Goal: Task Accomplishment & Management: Manage account settings

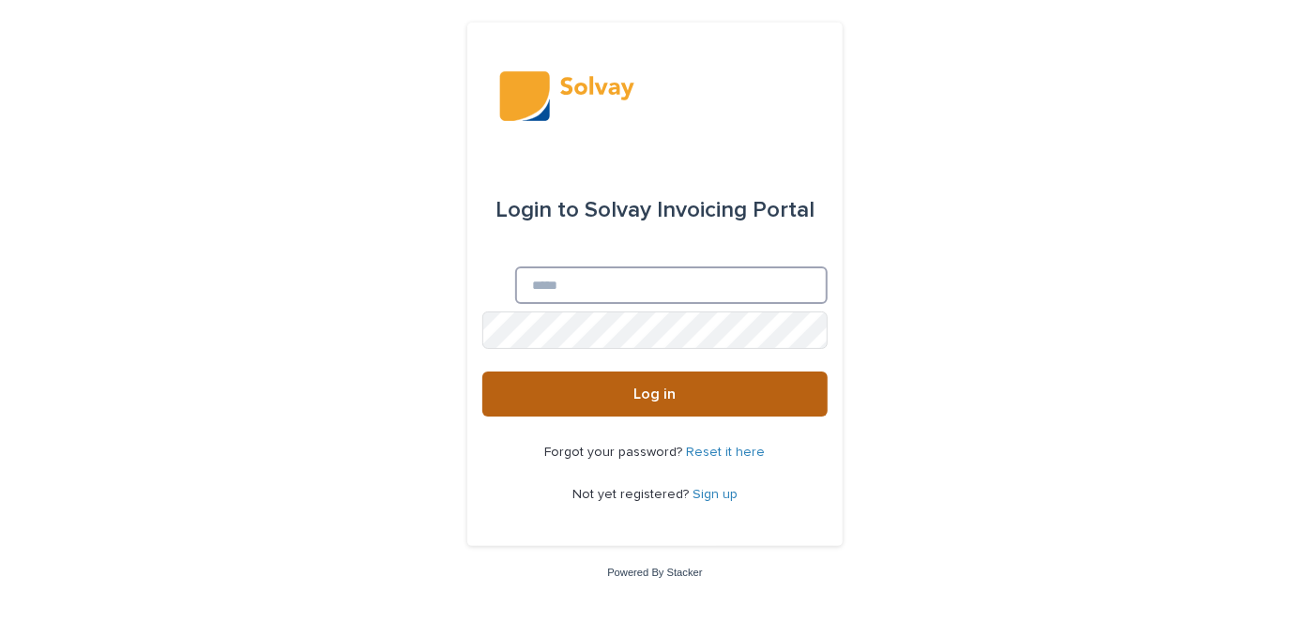
type input "**********"
click at [627, 399] on button "Log in" at bounding box center [654, 394] width 345 height 45
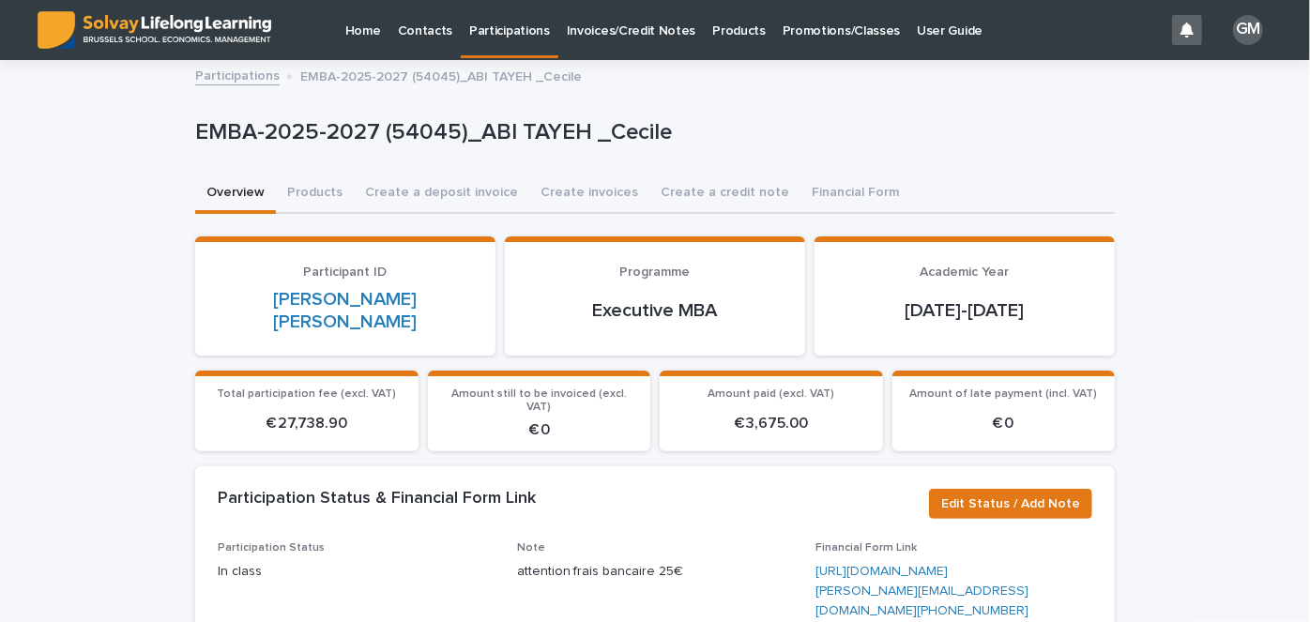
click at [1072, 20] on div "Home Contacts Participations Invoices/Credit Notes Products Promotions/Classes …" at bounding box center [722, 30] width 882 height 60
click at [506, 35] on p "Participations" at bounding box center [509, 19] width 81 height 39
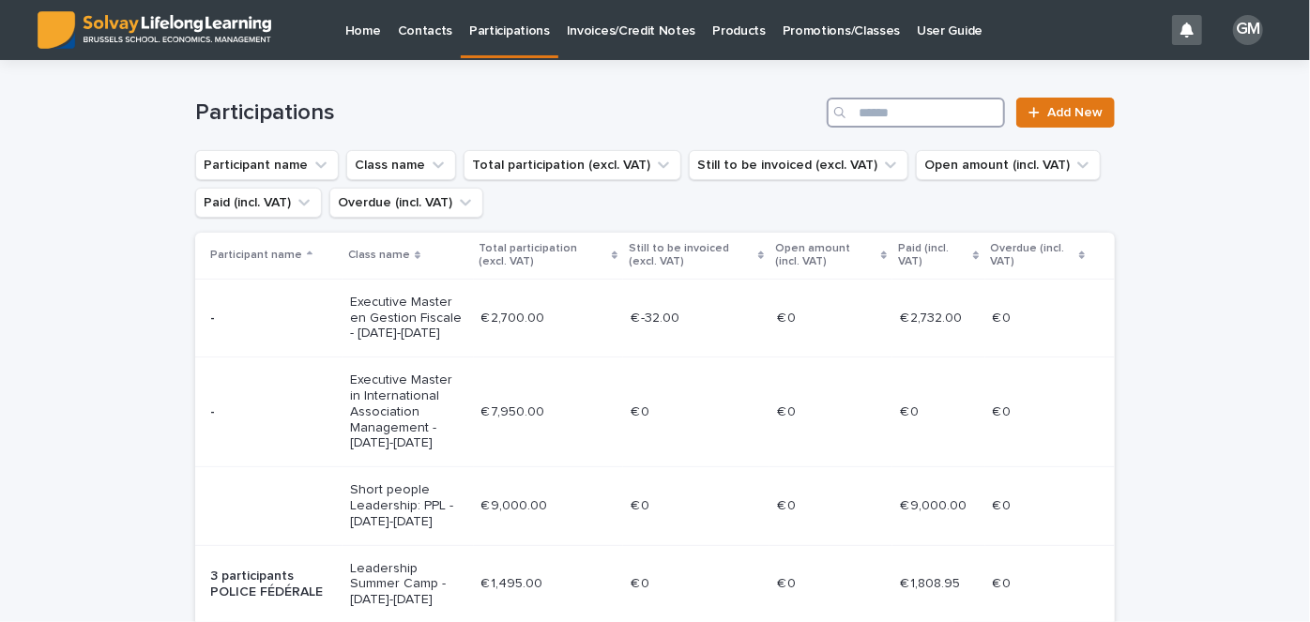
click at [943, 107] on input "Search" at bounding box center [916, 113] width 178 height 30
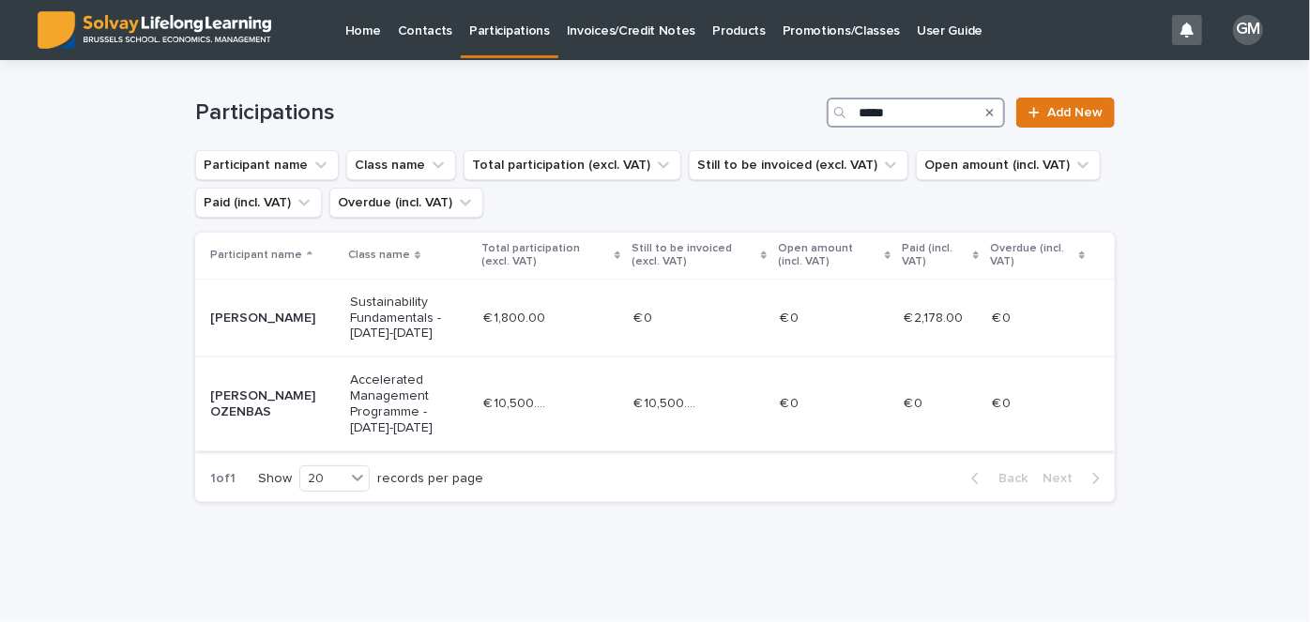
type input "*****"
click at [289, 413] on p "[PERSON_NAME] OZENBAS" at bounding box center [272, 405] width 125 height 32
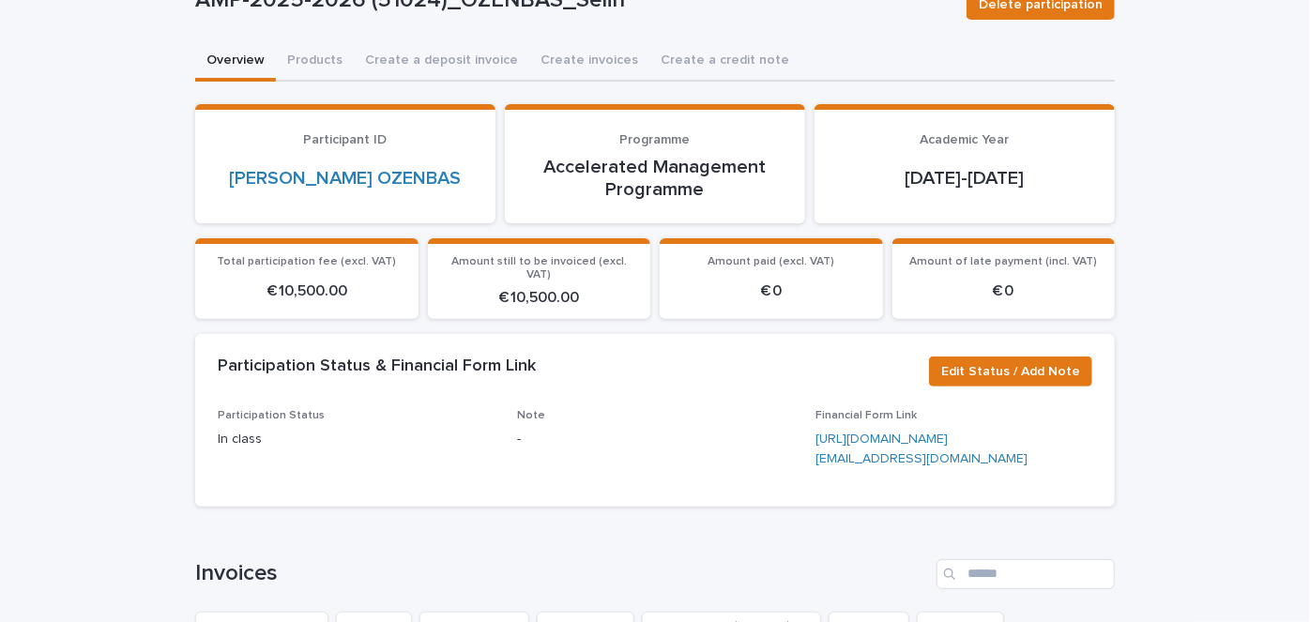
scroll to position [152, 0]
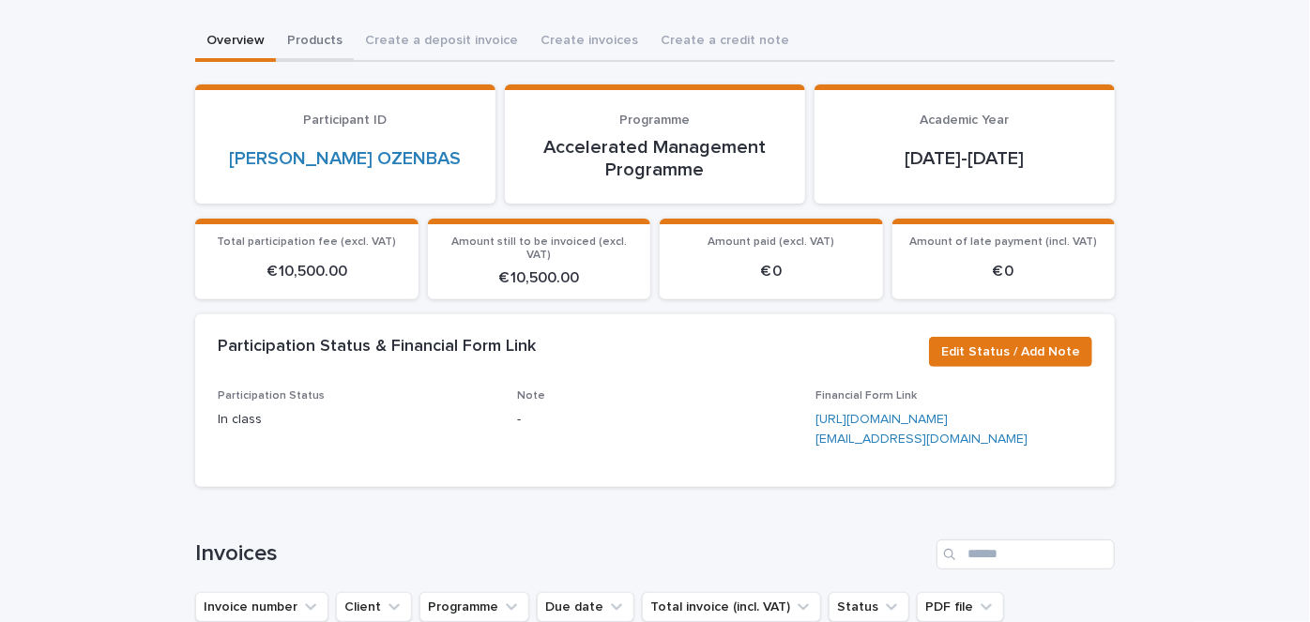
click at [320, 36] on button "Products" at bounding box center [315, 42] width 78 height 39
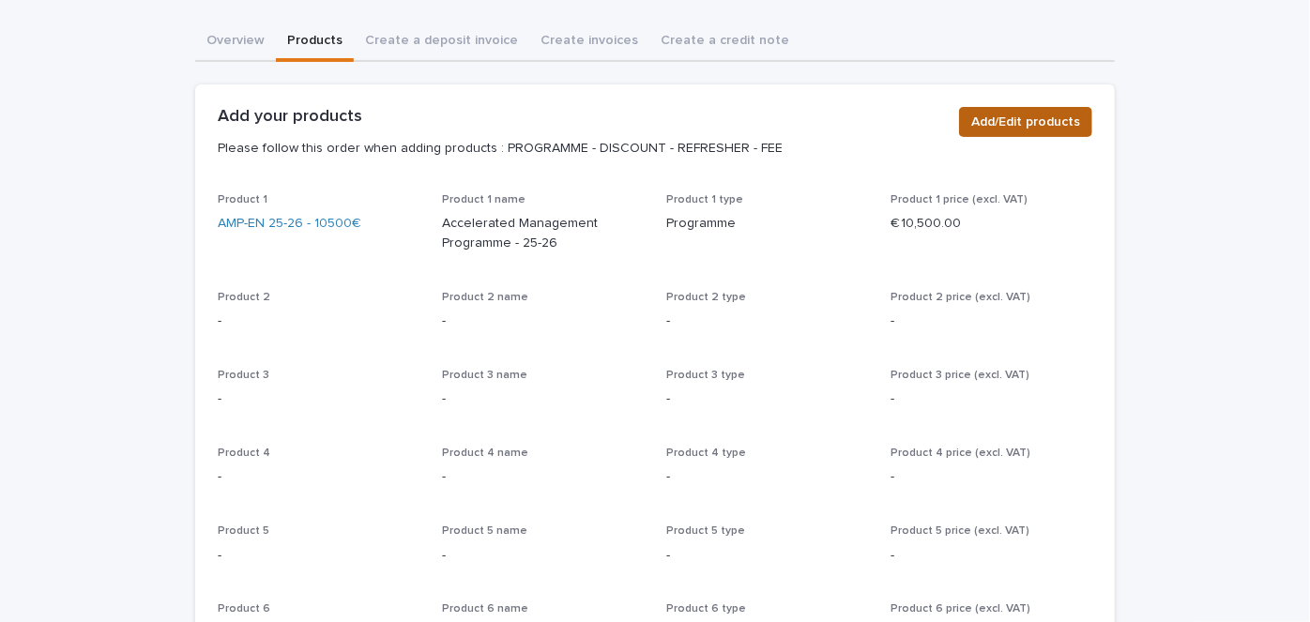
click at [1018, 123] on span "Add/Edit products" at bounding box center [1025, 122] width 109 height 19
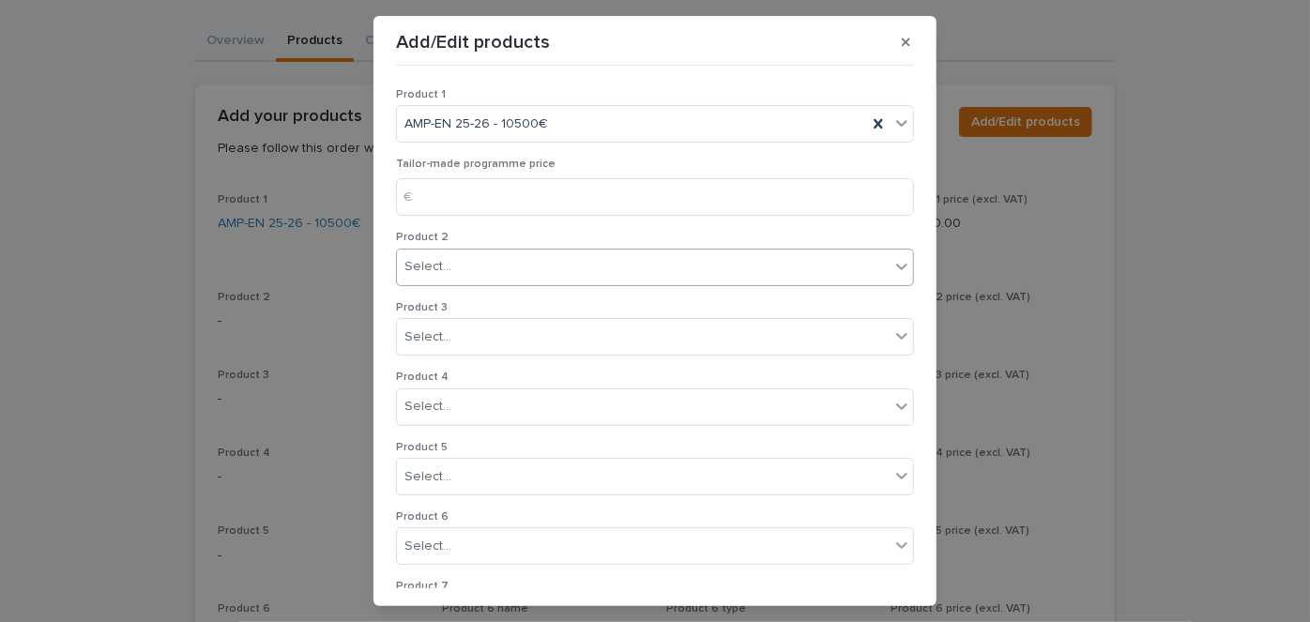
click at [485, 255] on div "Select..." at bounding box center [643, 267] width 493 height 31
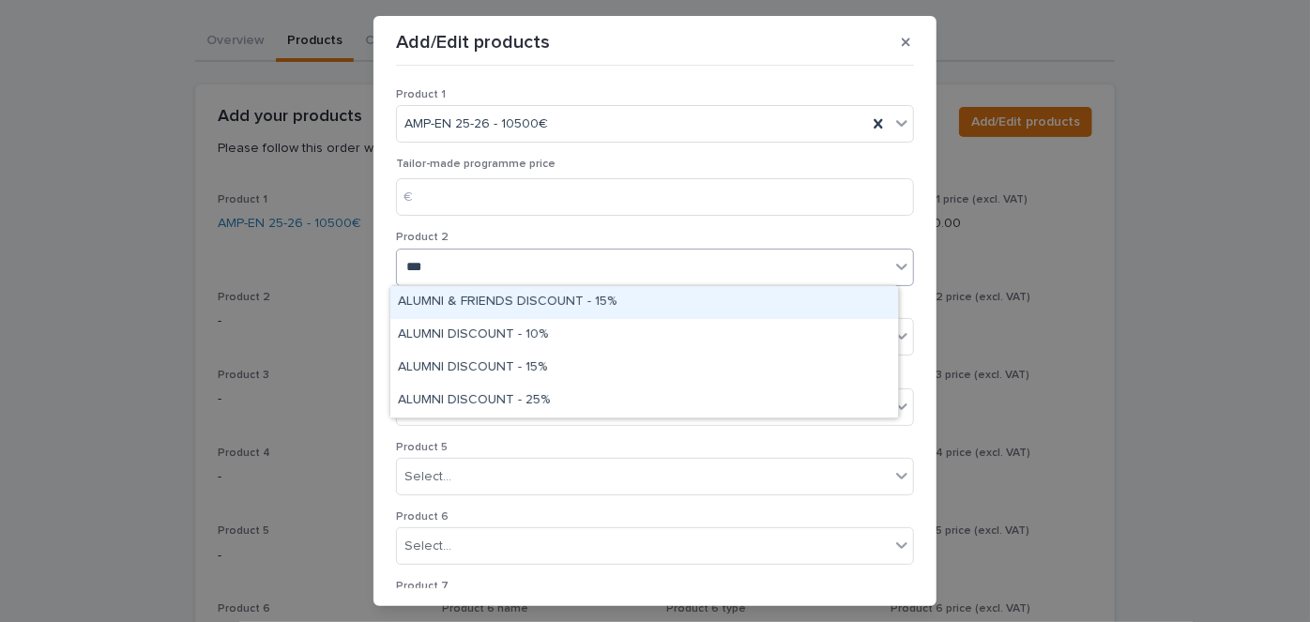
type input "****"
click at [547, 298] on div "ALUMNI & FRIENDS DISCOUNT - 15%" at bounding box center [644, 302] width 508 height 33
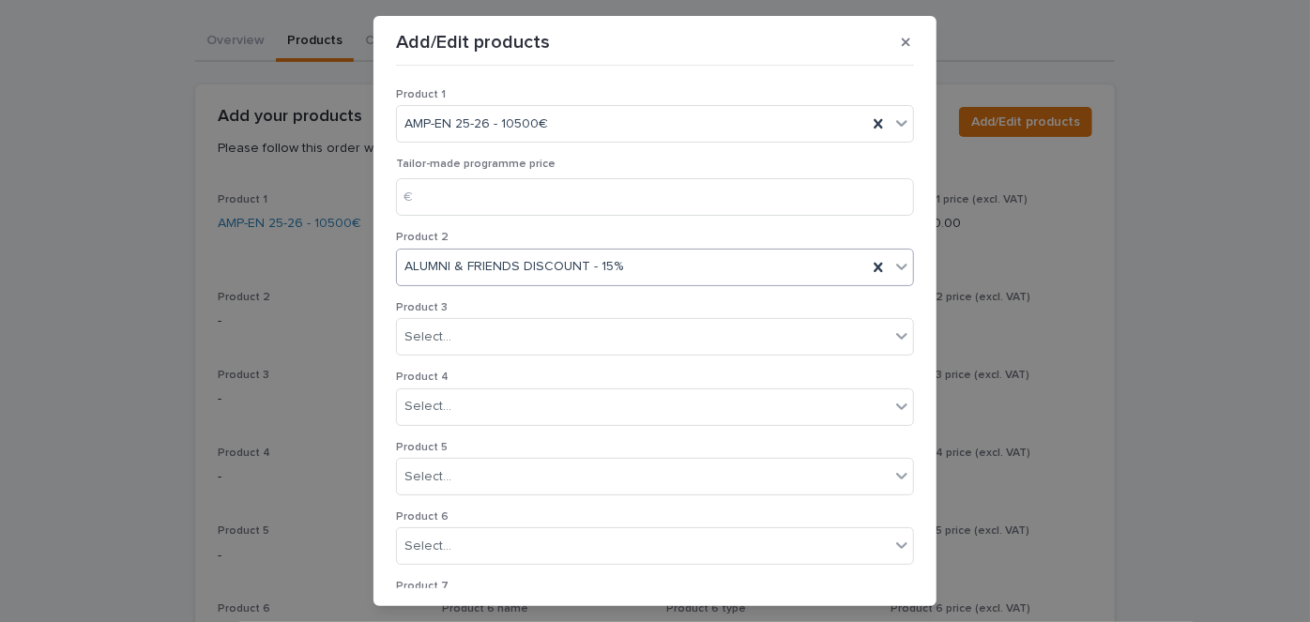
scroll to position [400, 0]
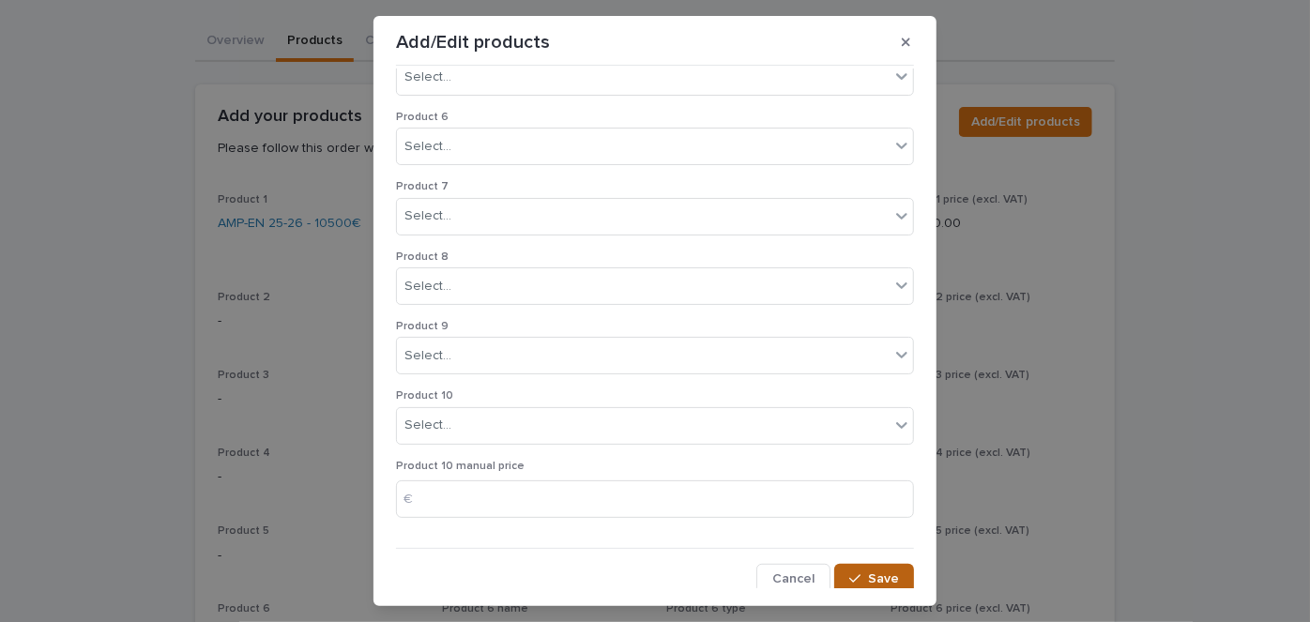
click at [866, 566] on button "Save" at bounding box center [874, 579] width 80 height 30
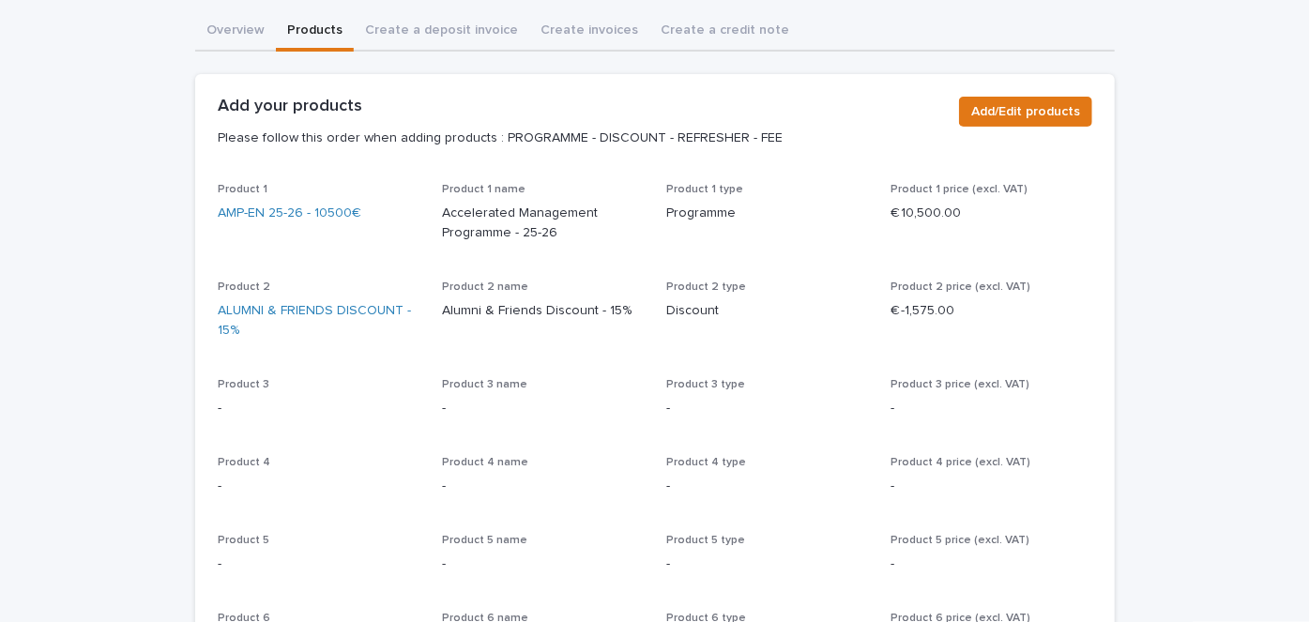
scroll to position [0, 0]
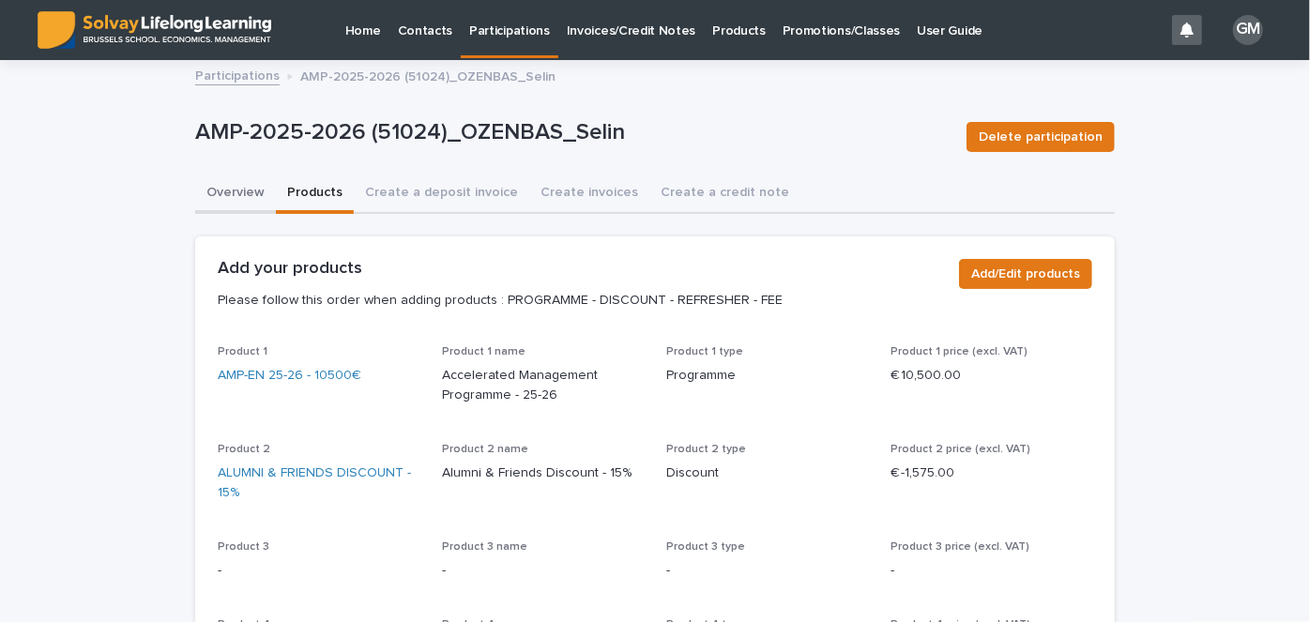
click at [215, 198] on button "Overview" at bounding box center [235, 194] width 81 height 39
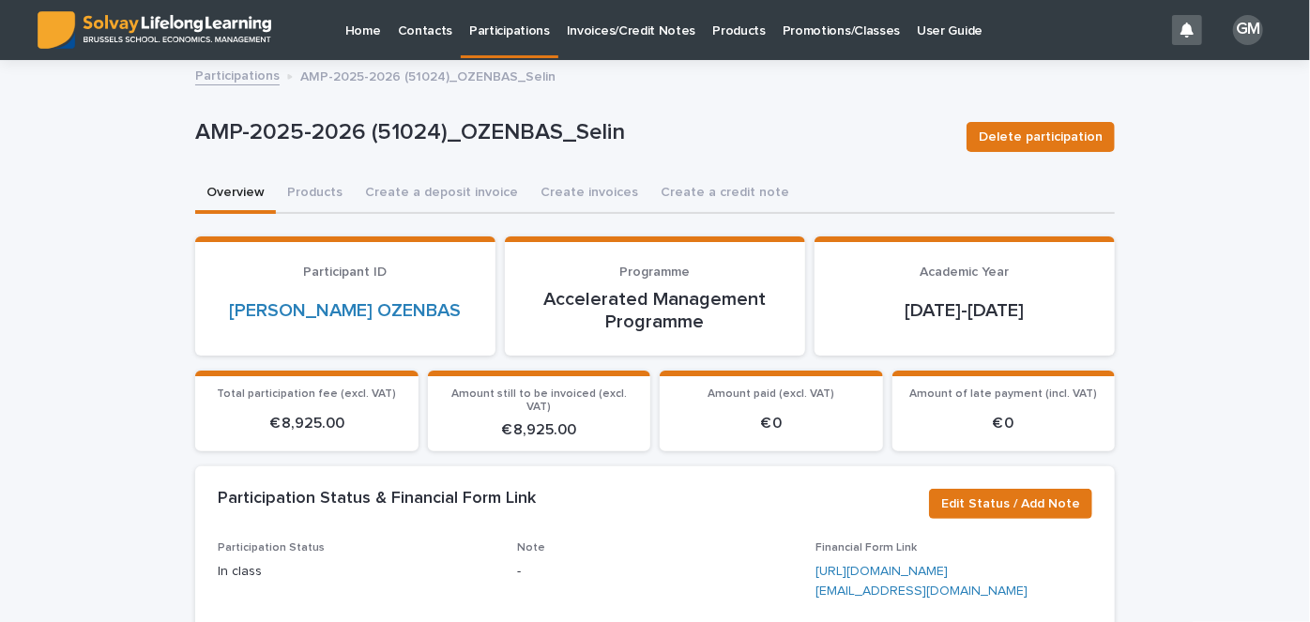
click at [600, 26] on p "Invoices/Credit Notes" at bounding box center [632, 19] width 130 height 39
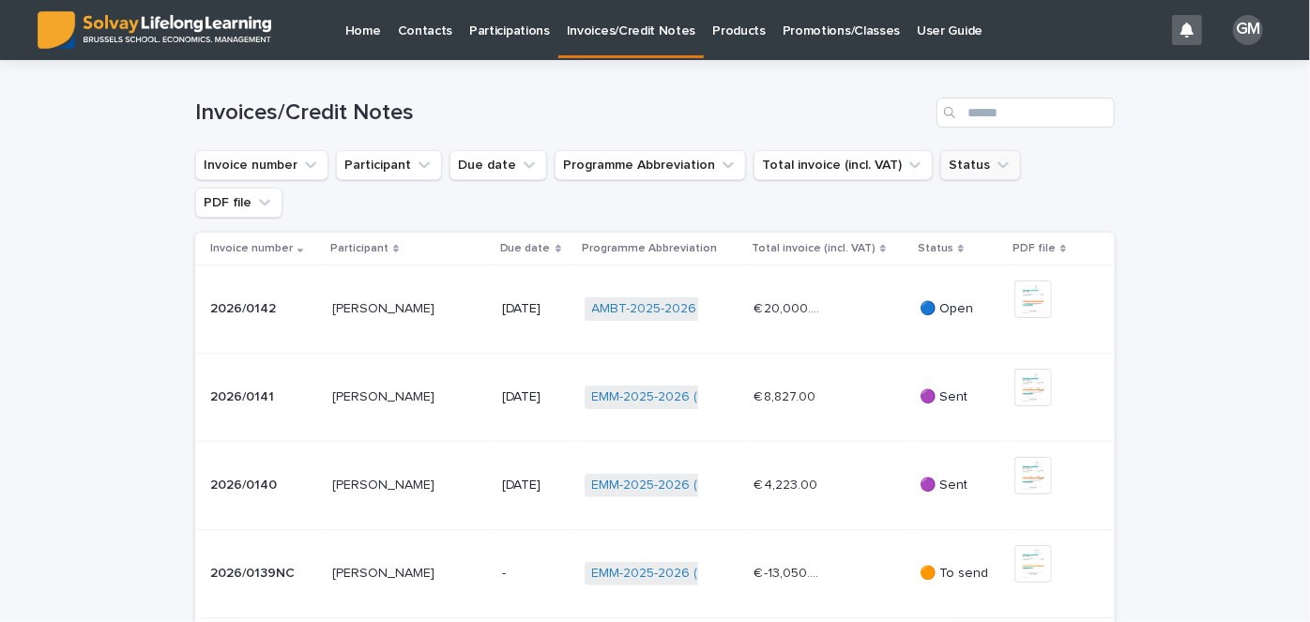
click at [968, 150] on button "Status" at bounding box center [980, 165] width 81 height 30
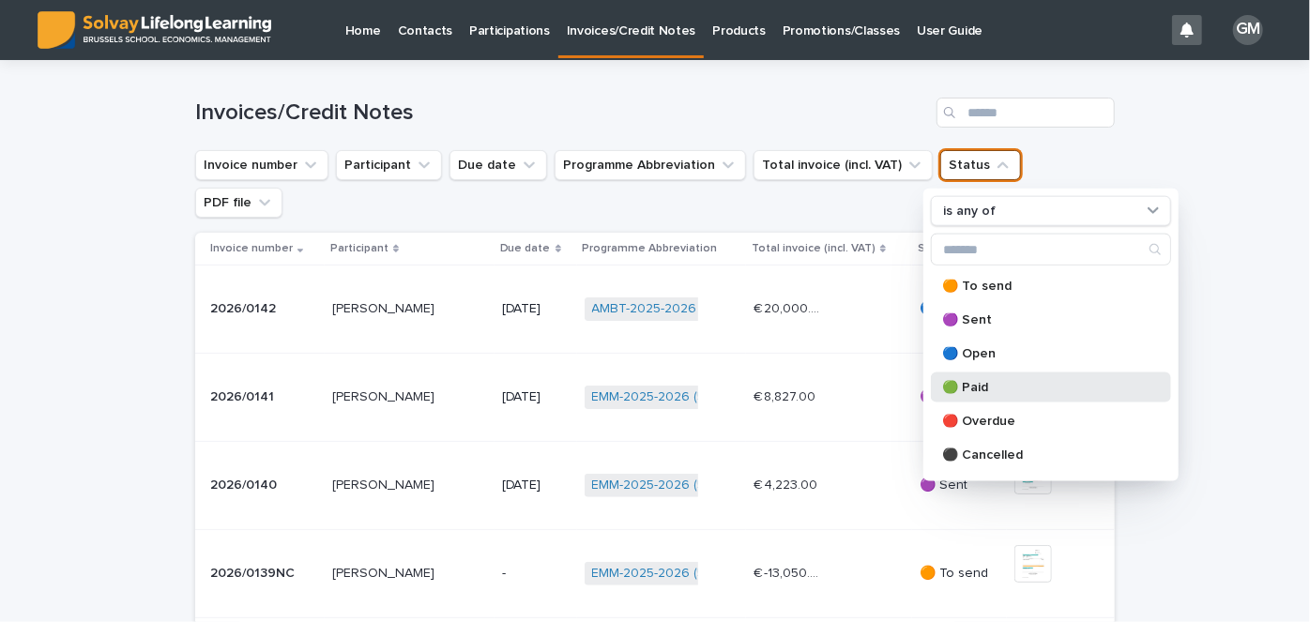
click at [981, 386] on p "🟢 Paid" at bounding box center [1041, 387] width 199 height 13
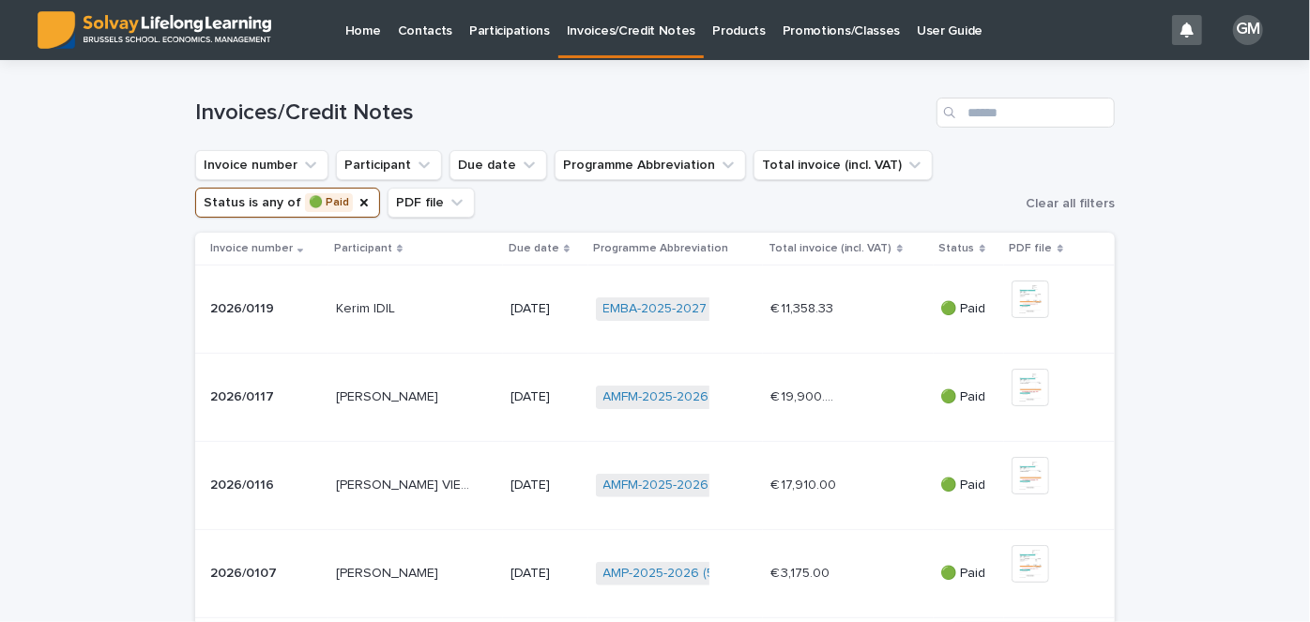
click at [530, 27] on p "Participations" at bounding box center [509, 19] width 81 height 39
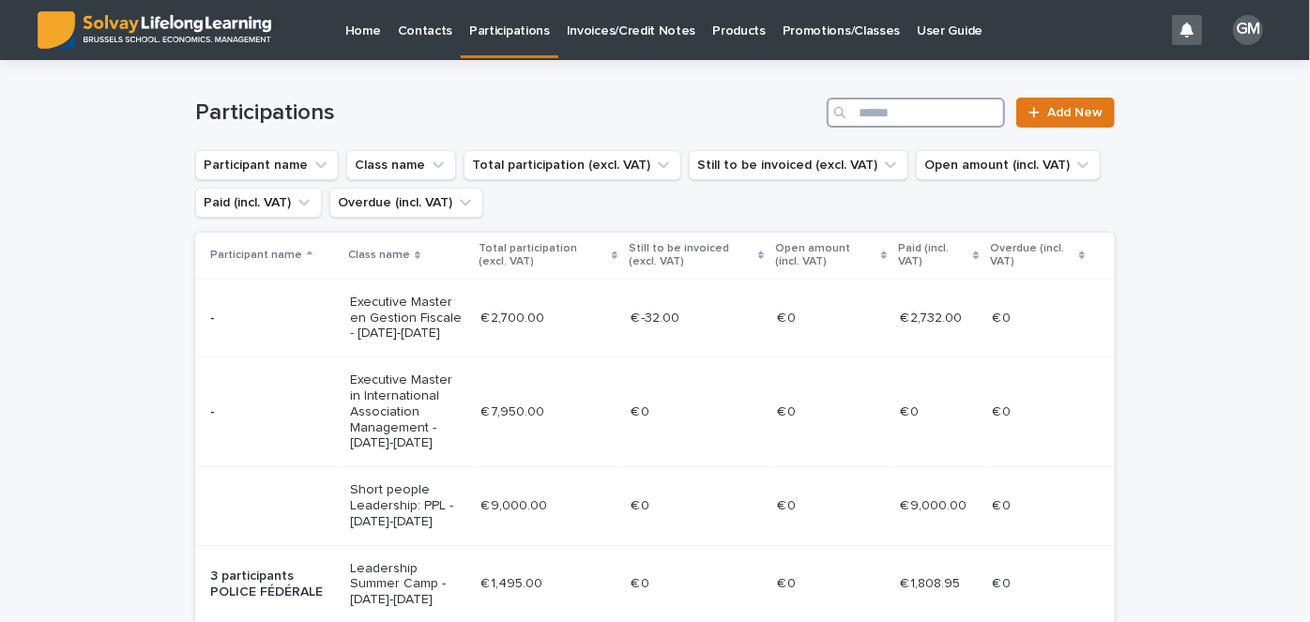
click at [946, 107] on input "Search" at bounding box center [916, 113] width 178 height 30
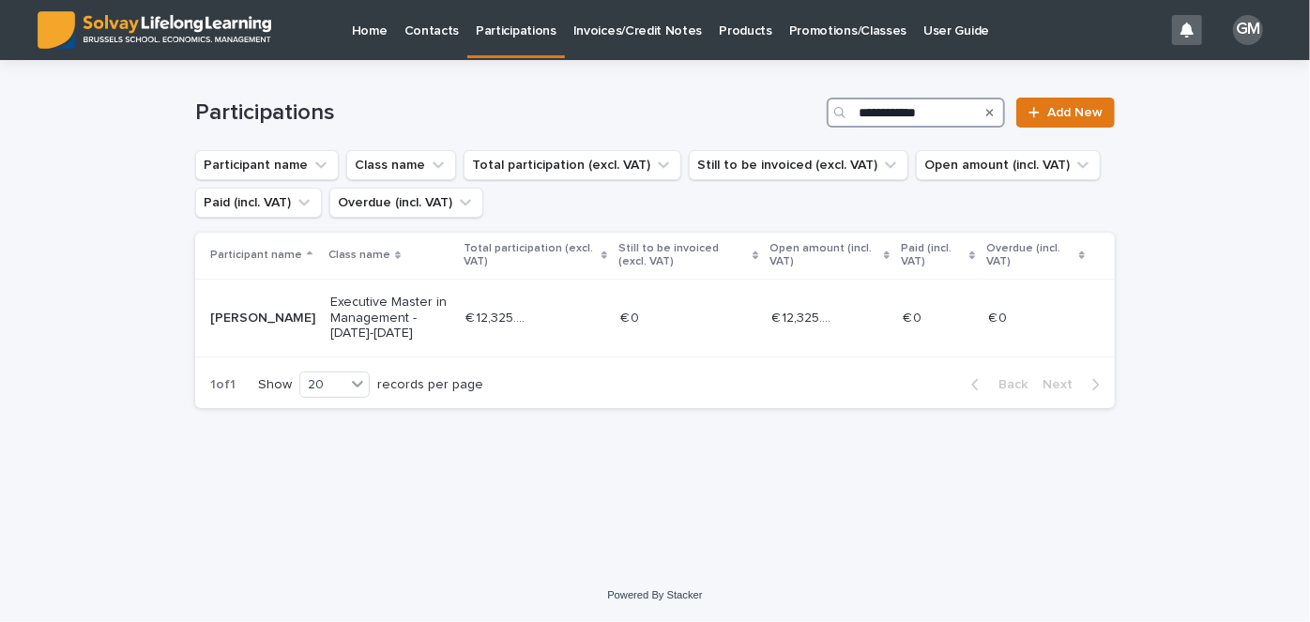
type input "**********"
